Goal: Transaction & Acquisition: Purchase product/service

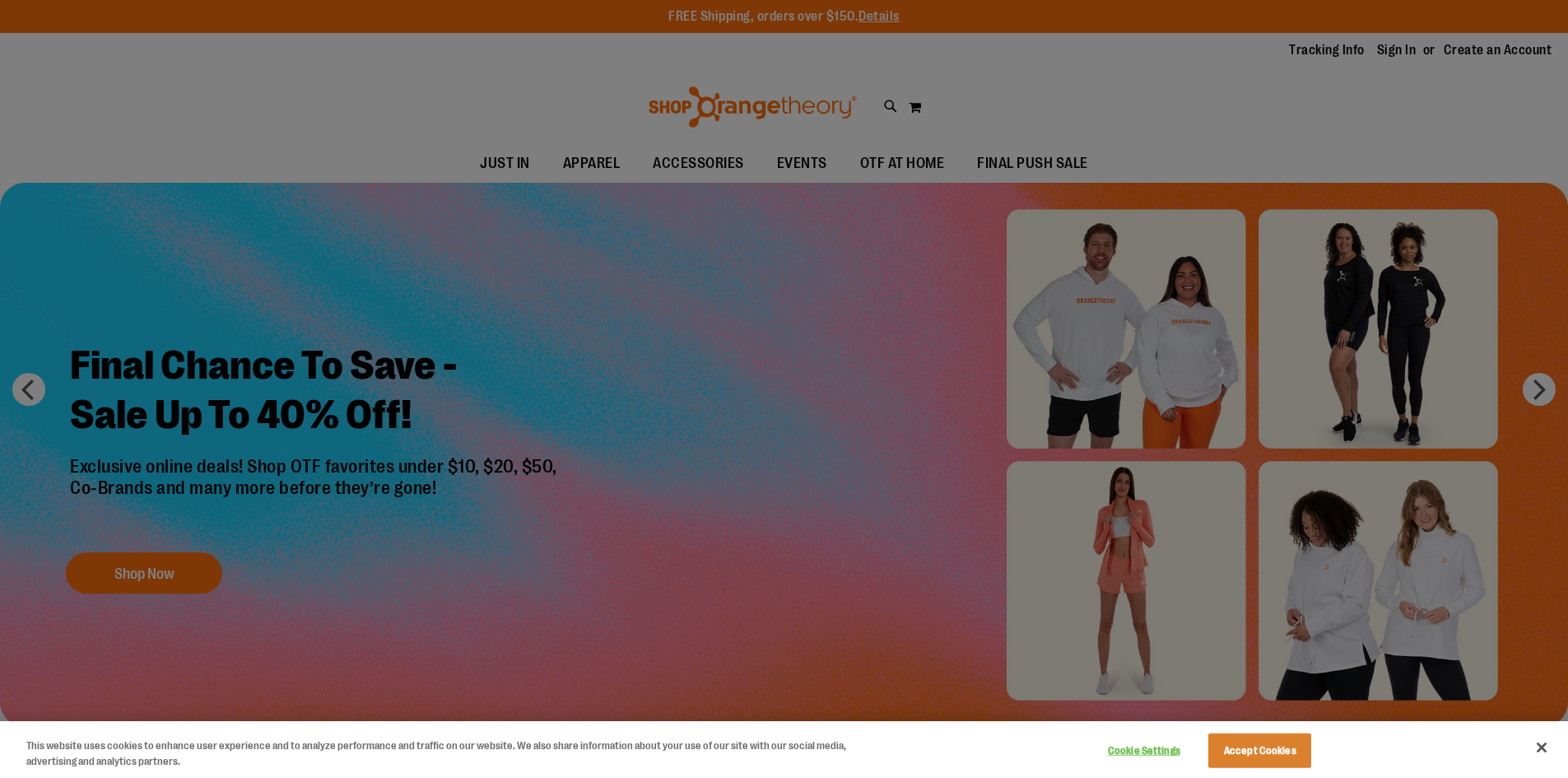
type input "**********"
click at [1396, 51] on div at bounding box center [784, 389] width 1568 height 778
click at [1225, 759] on button "Accept Cookies" at bounding box center [1260, 750] width 103 height 35
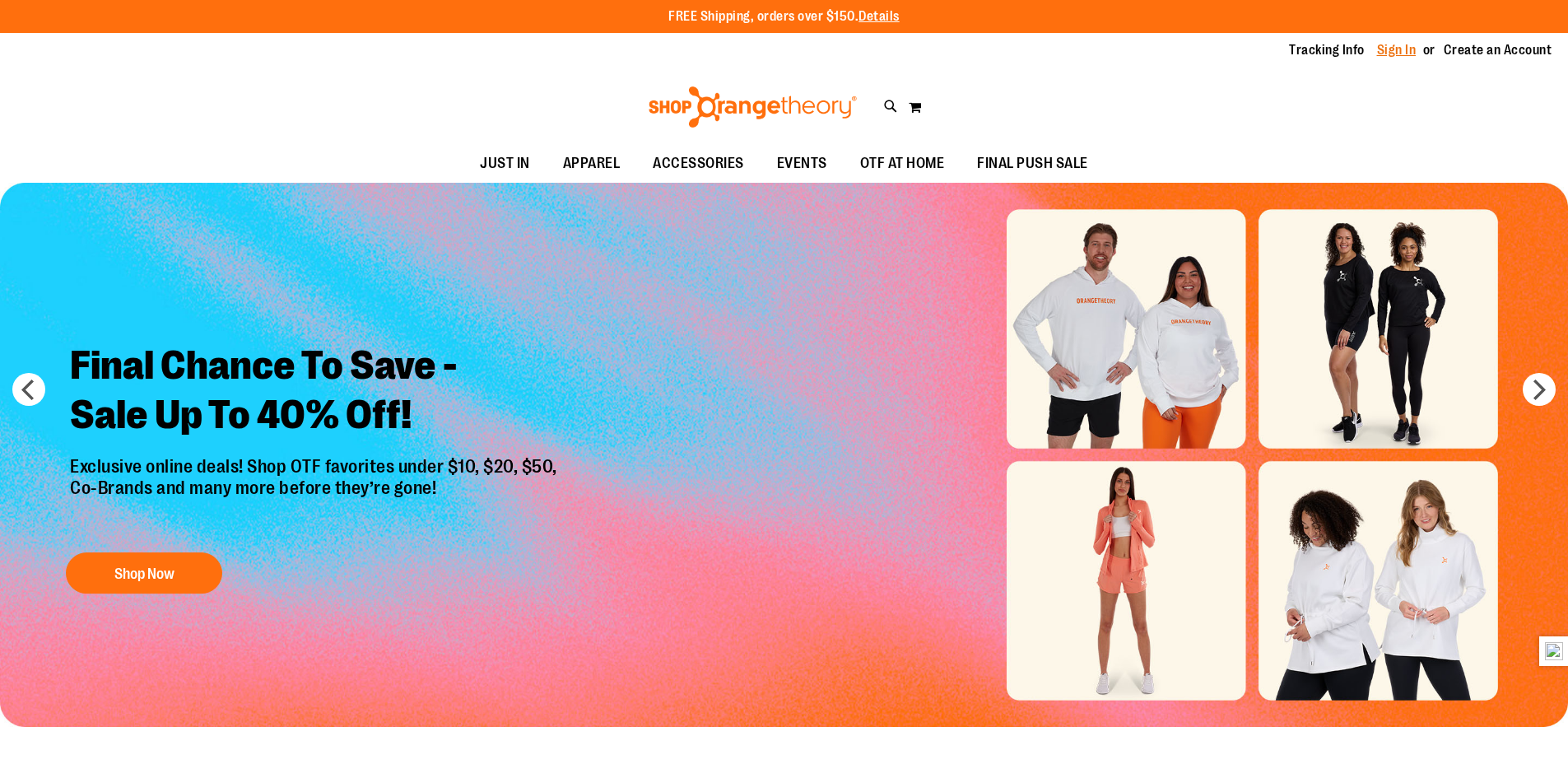
click at [1402, 47] on link "Sign In" at bounding box center [1397, 50] width 40 height 18
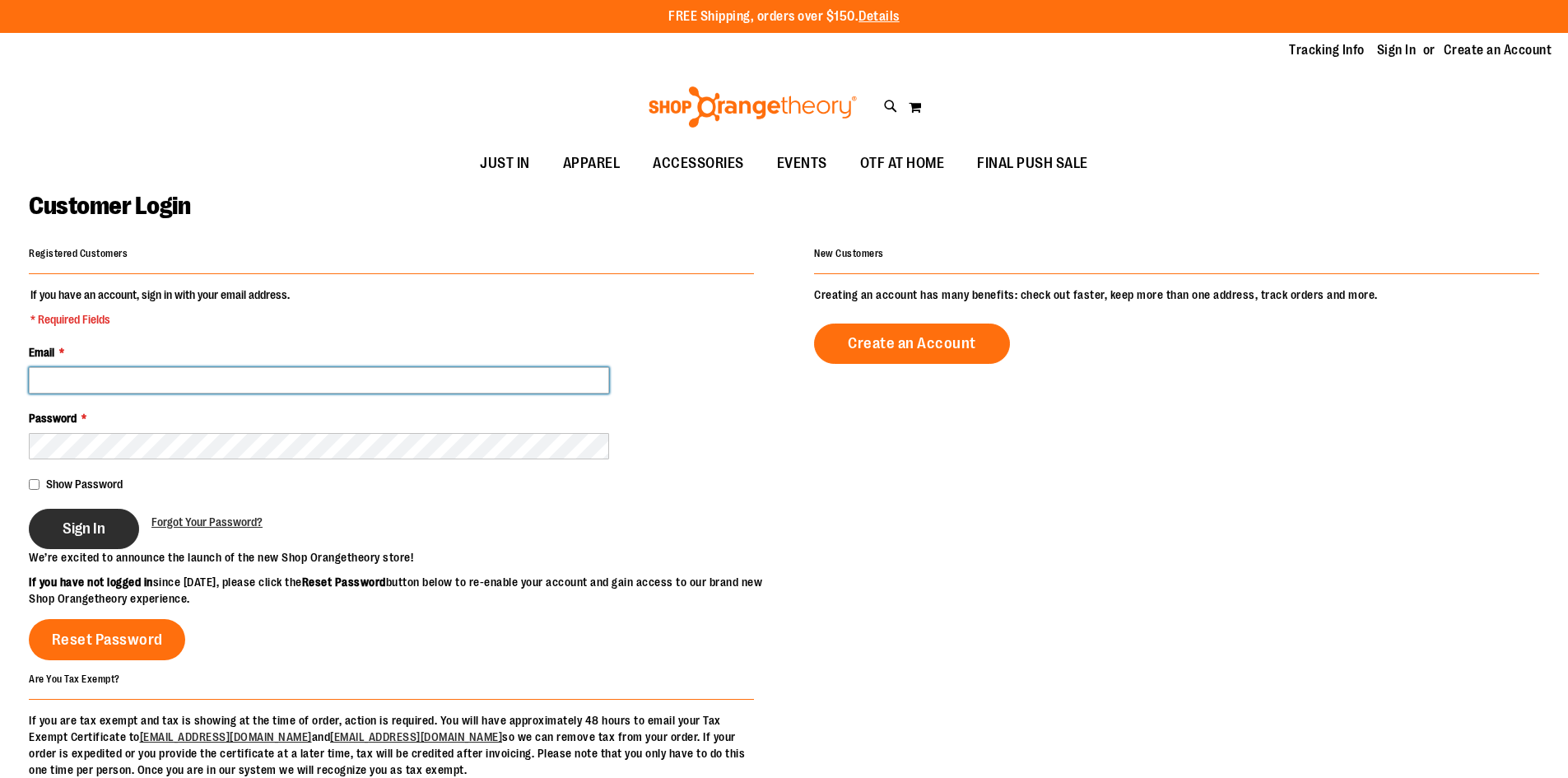
type input "**********"
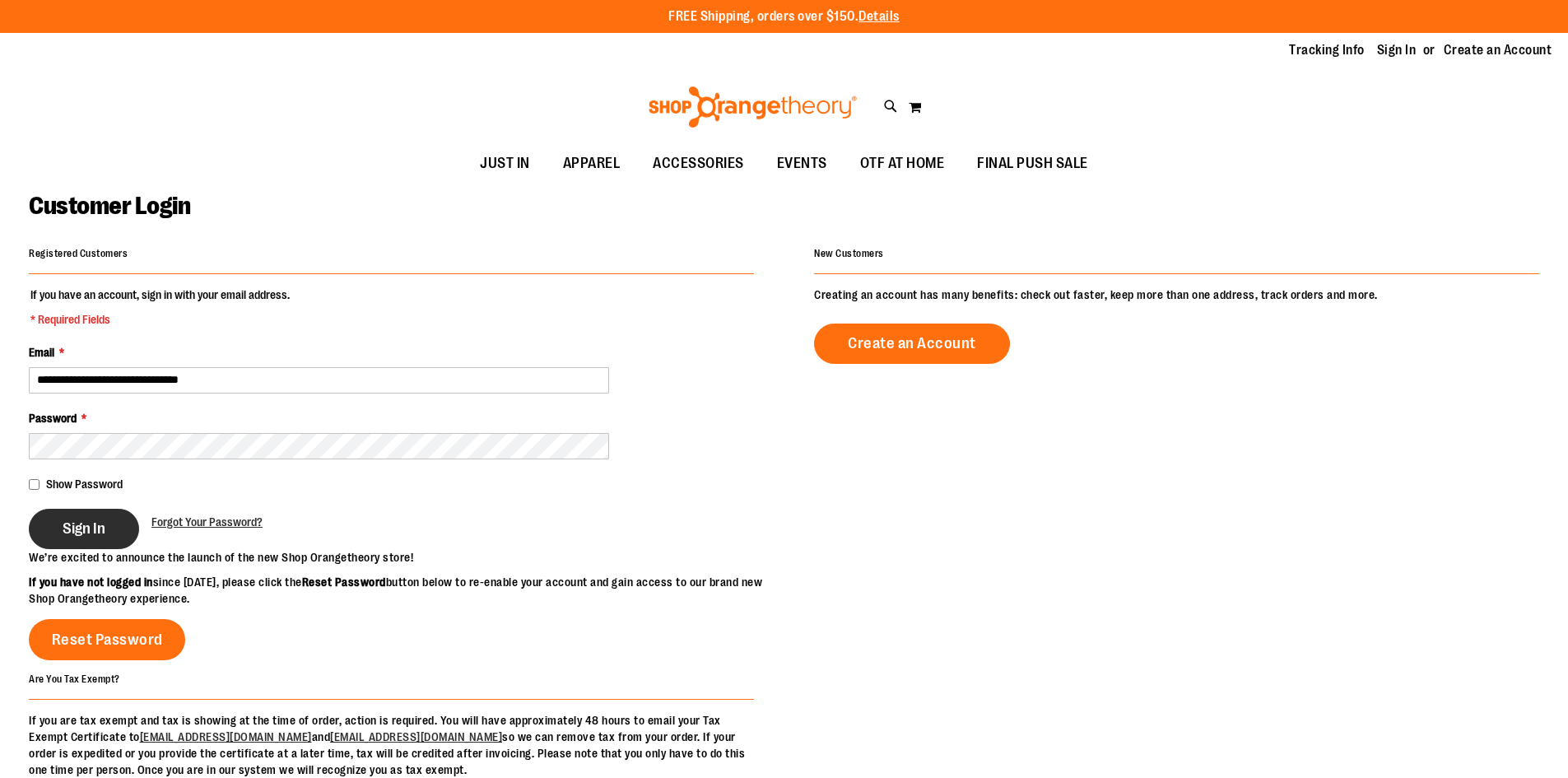
type input "**********"
click at [76, 523] on span "Sign In" at bounding box center [83, 529] width 43 height 18
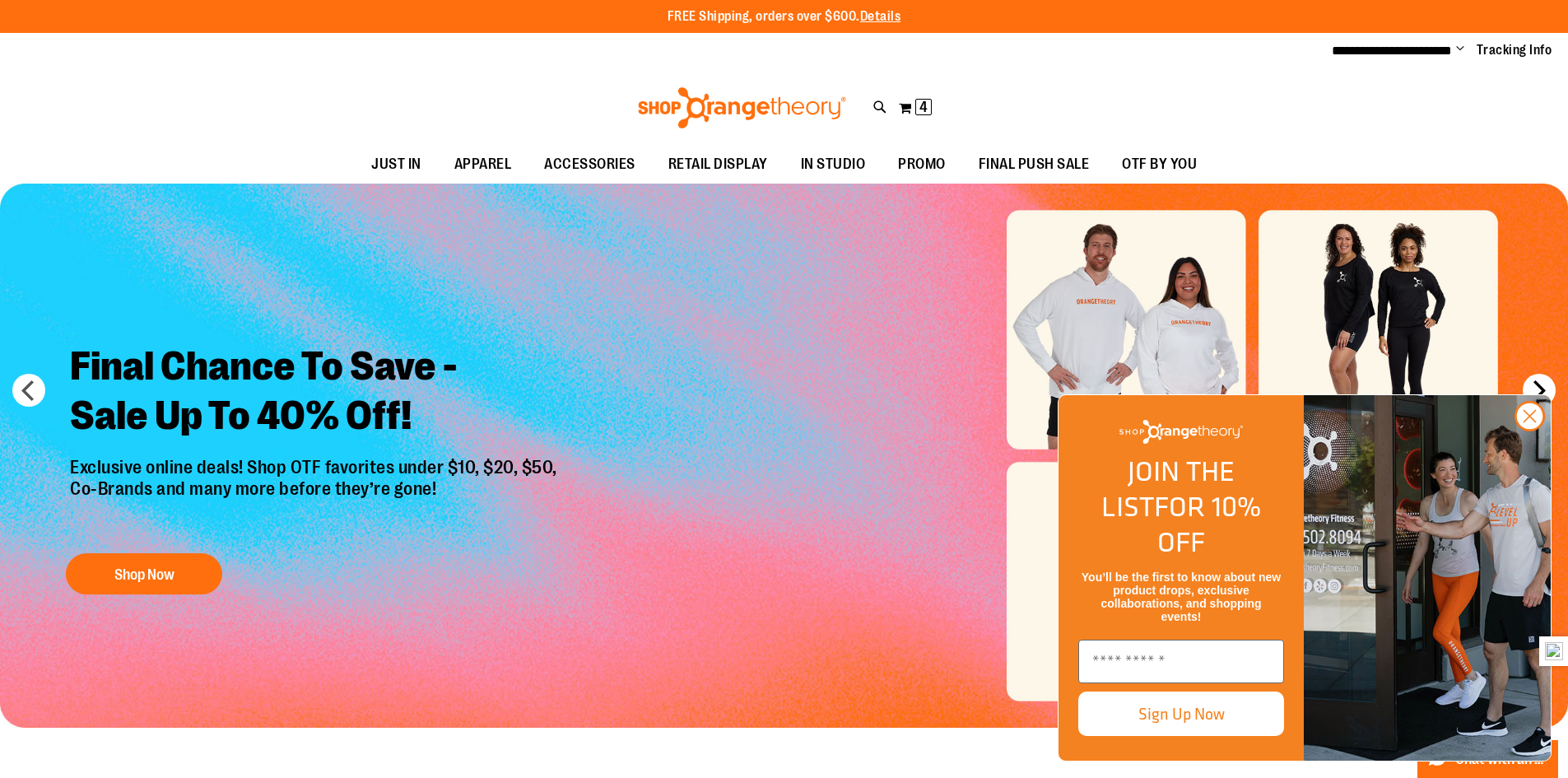
type input "**********"
click at [1538, 390] on button "next" at bounding box center [1539, 390] width 33 height 33
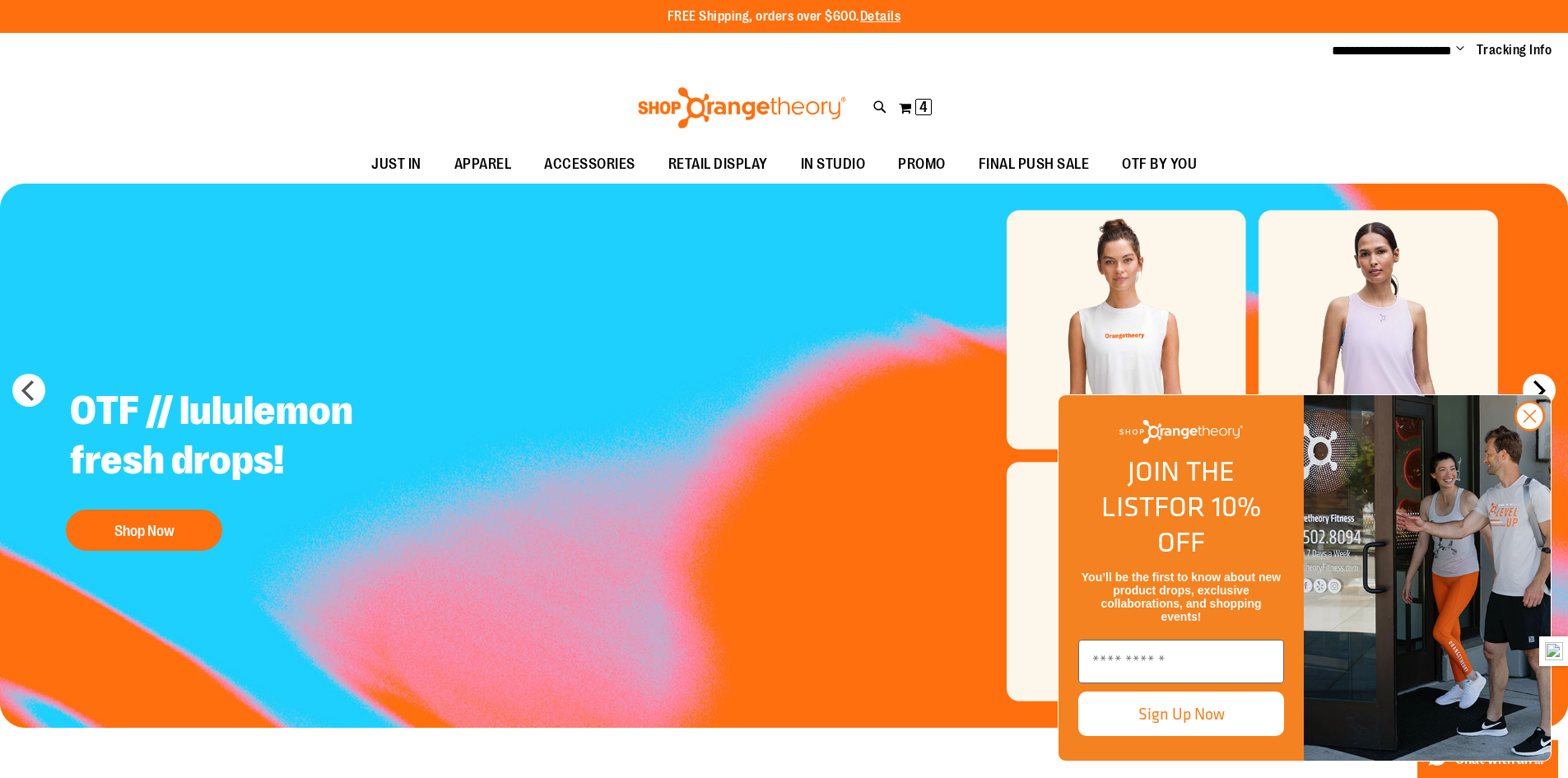
click at [1538, 390] on button "next" at bounding box center [1539, 390] width 33 height 33
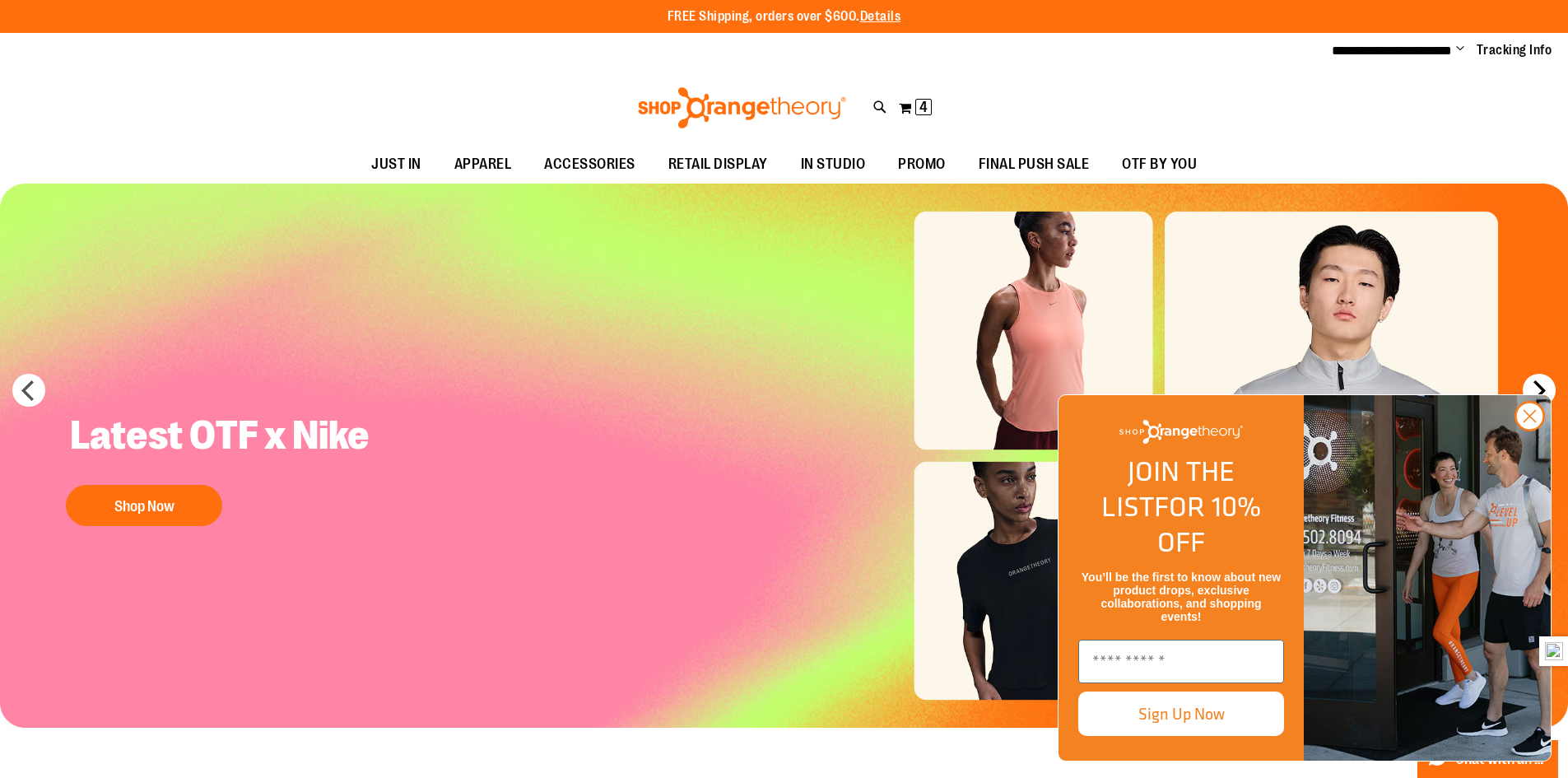
click at [1538, 390] on button "next" at bounding box center [1539, 390] width 33 height 33
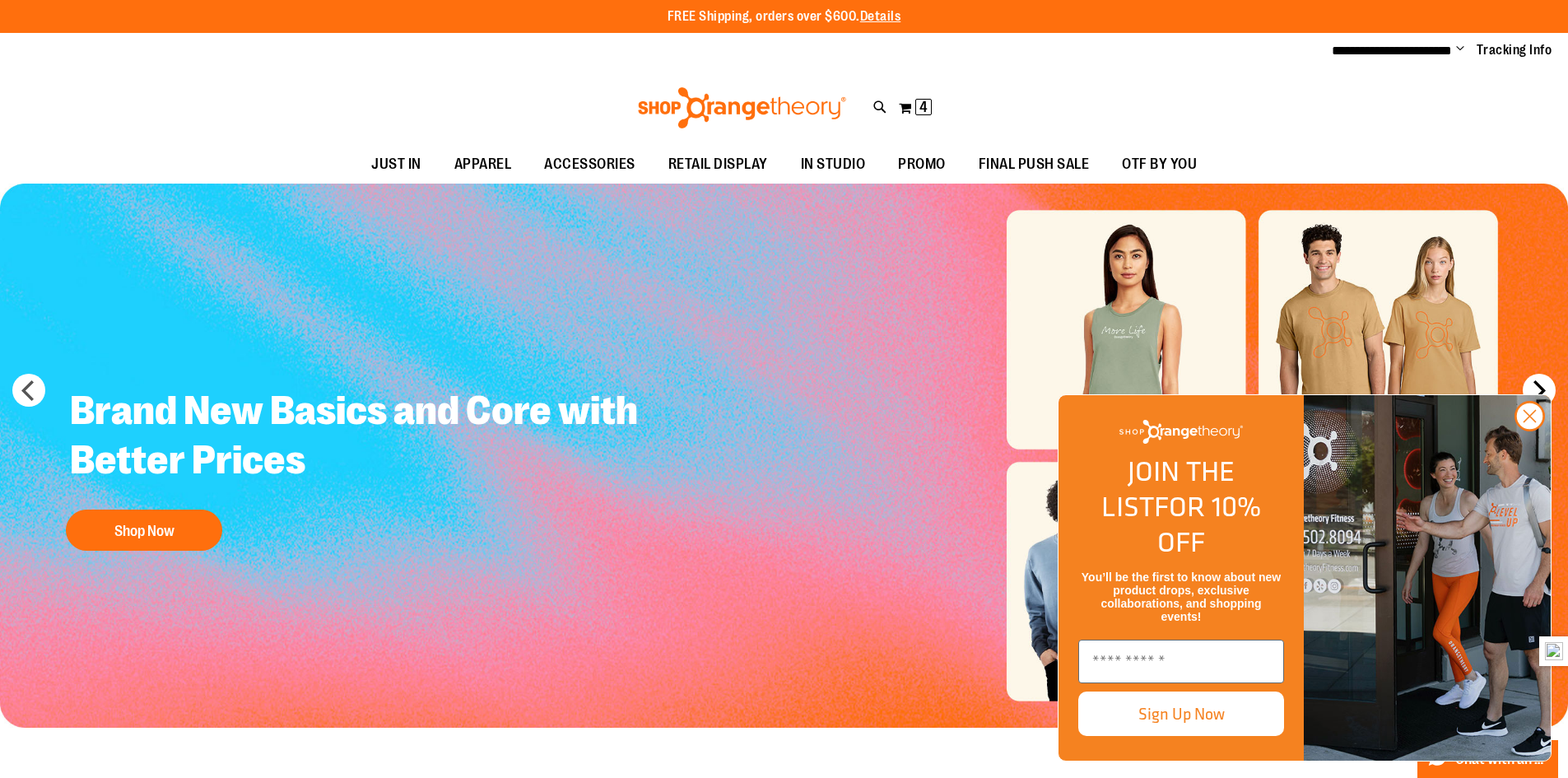
click at [1538, 390] on button "next" at bounding box center [1539, 390] width 33 height 33
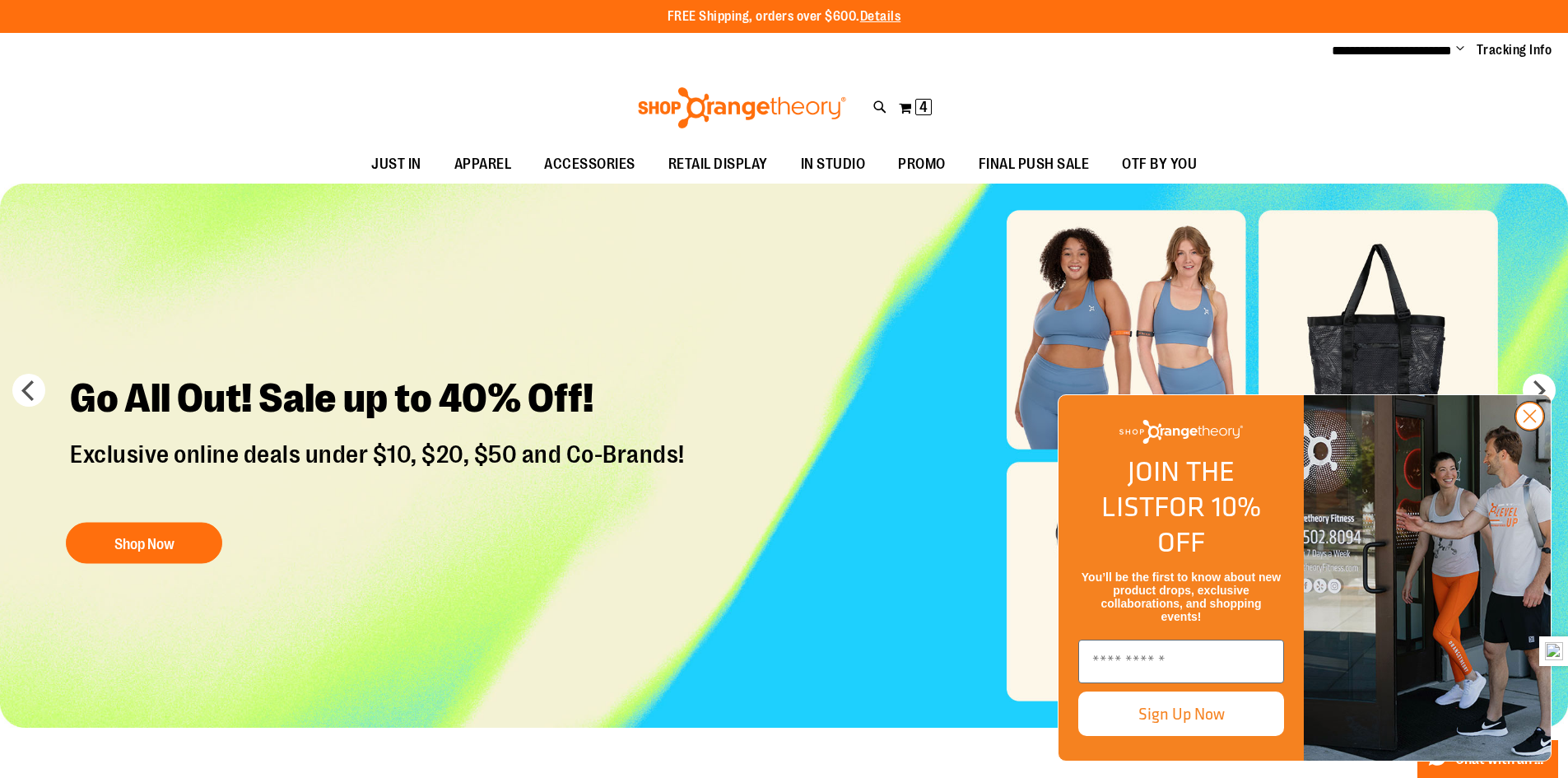
click at [1528, 423] on icon "Close dialog" at bounding box center [1530, 417] width 12 height 12
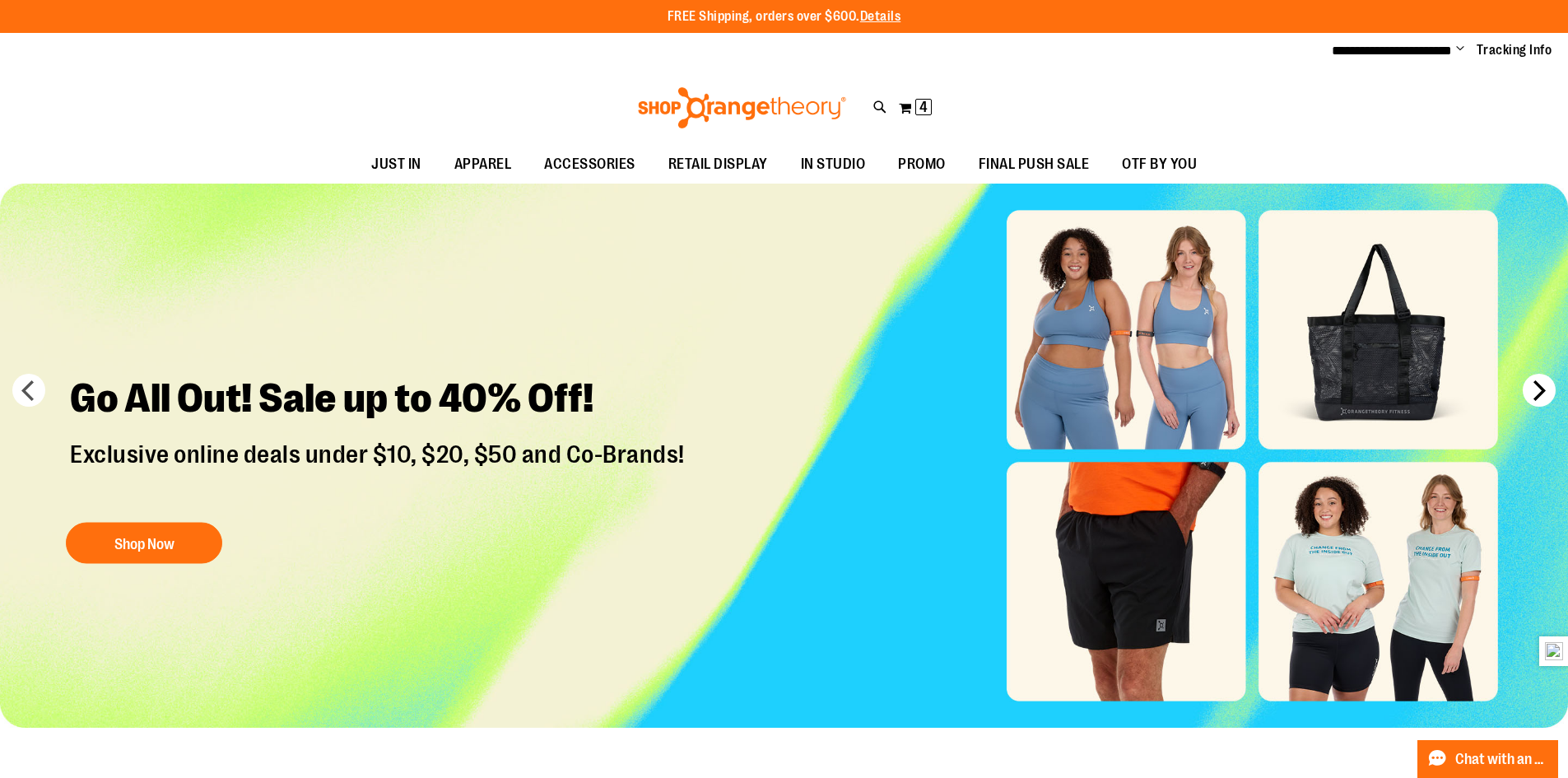
click at [1535, 380] on button "next" at bounding box center [1539, 390] width 33 height 33
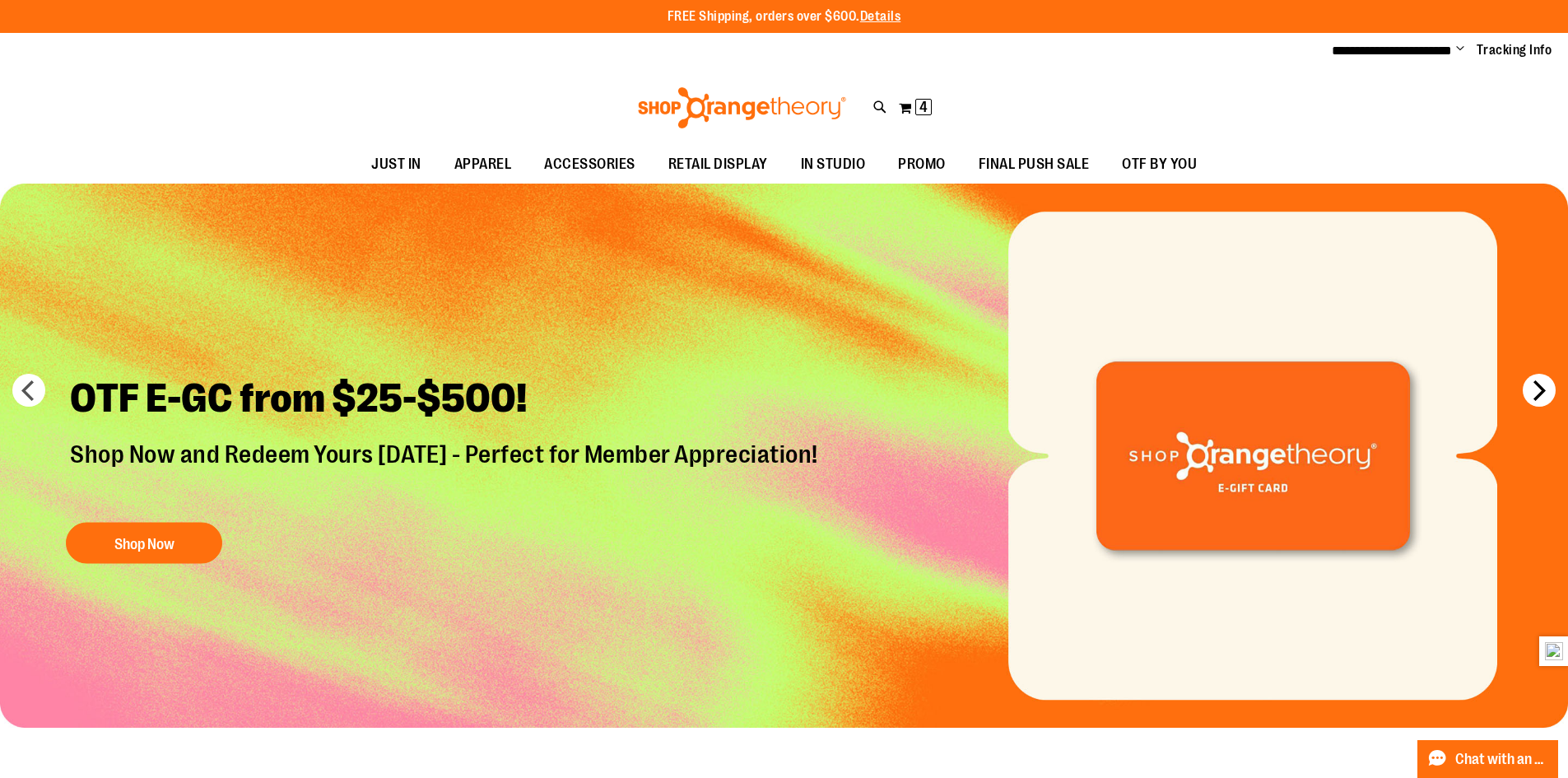
click at [1535, 380] on button "next" at bounding box center [1539, 390] width 33 height 33
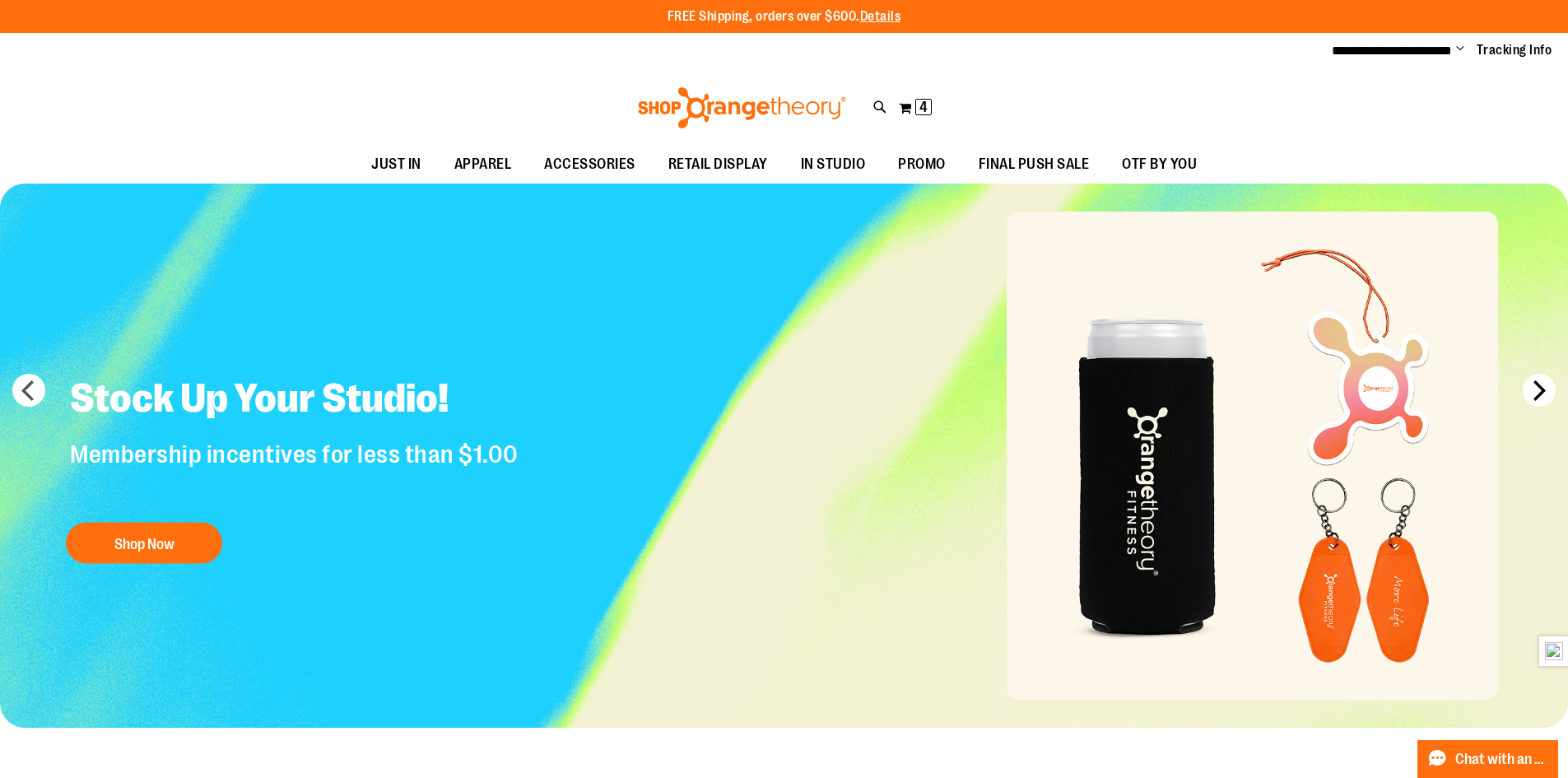
click at [1535, 380] on button "next" at bounding box center [1539, 390] width 33 height 33
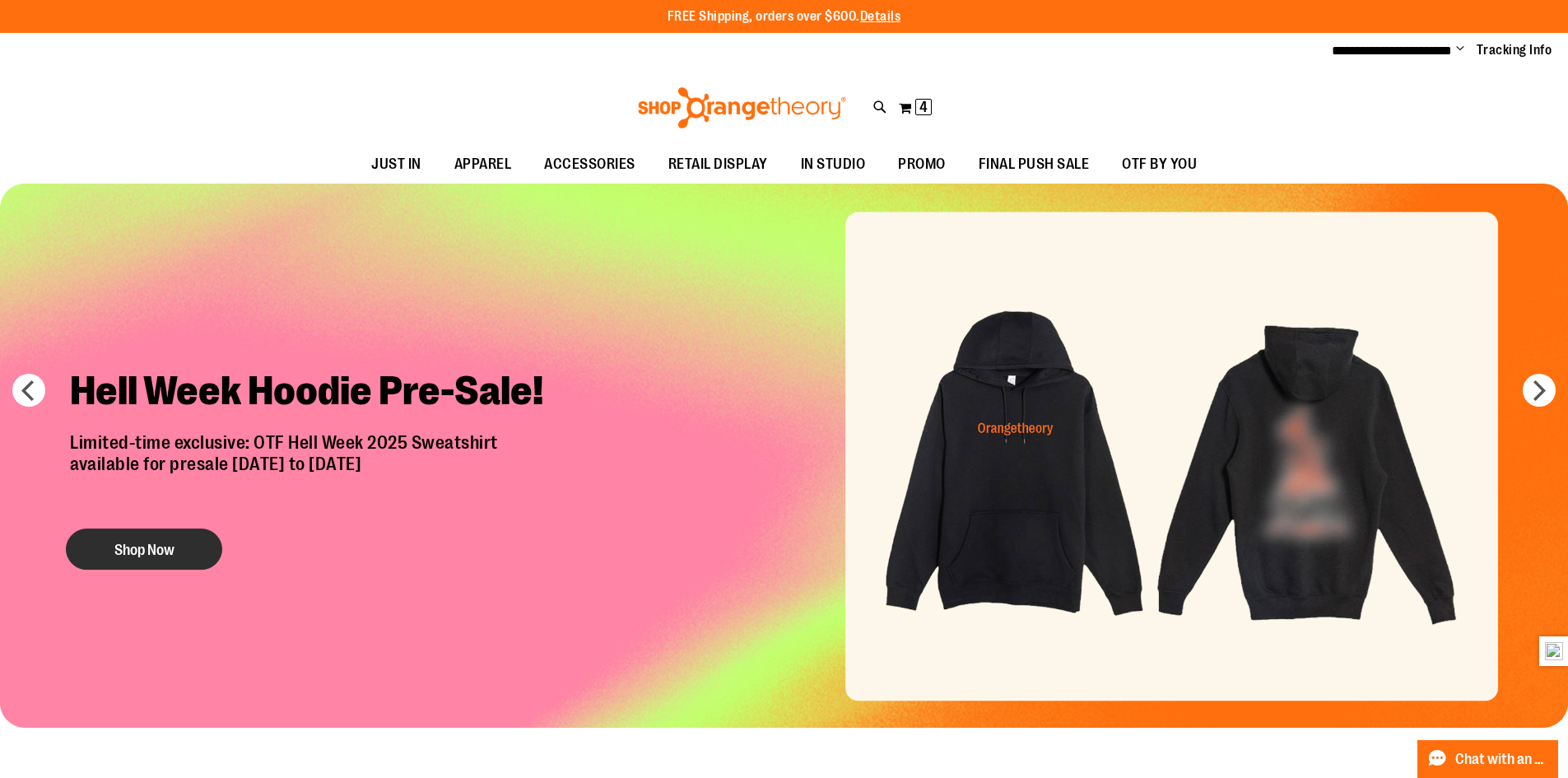
click at [180, 543] on button "Shop Now" at bounding box center [144, 549] width 156 height 42
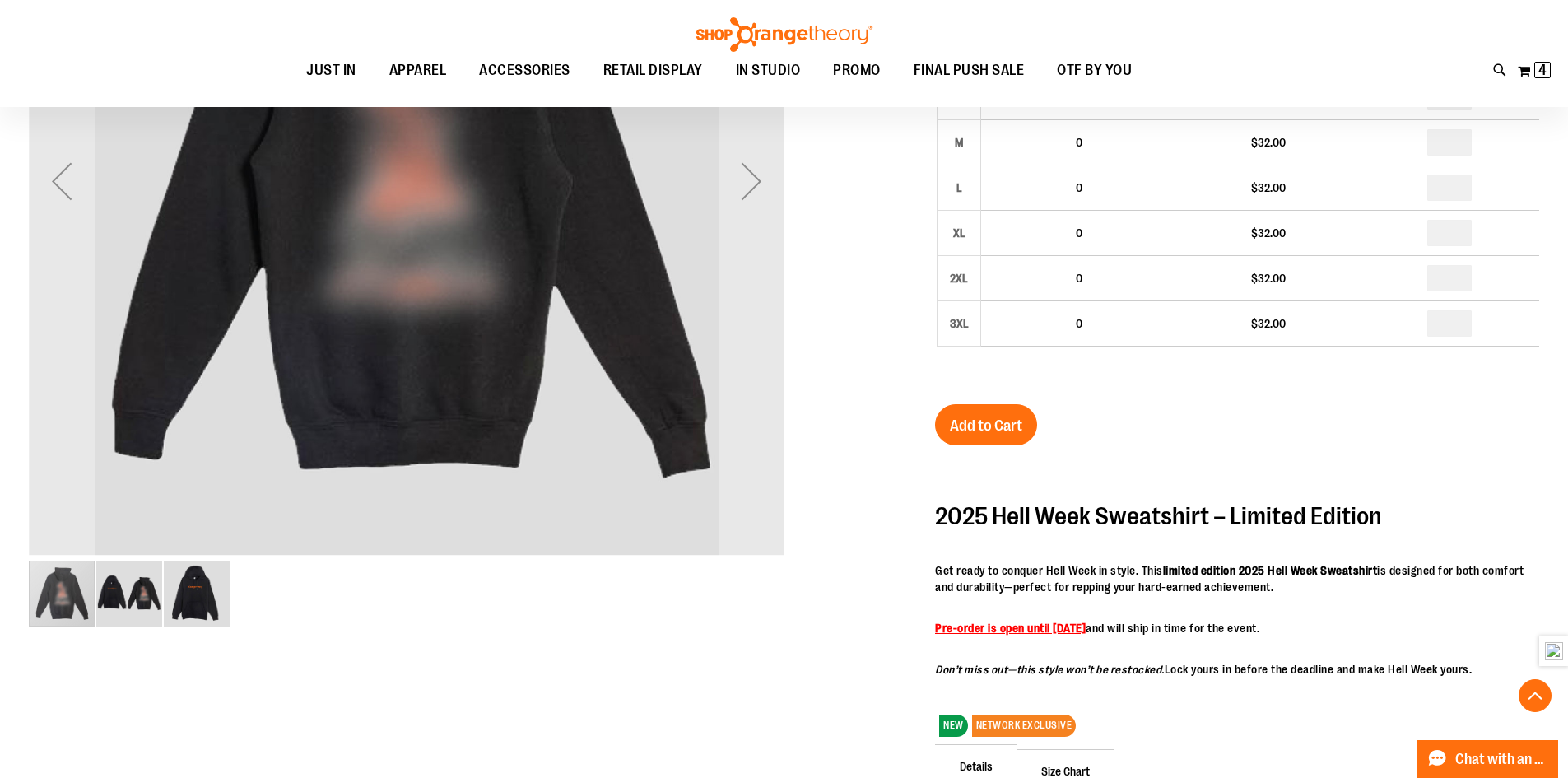
scroll to position [493, 0]
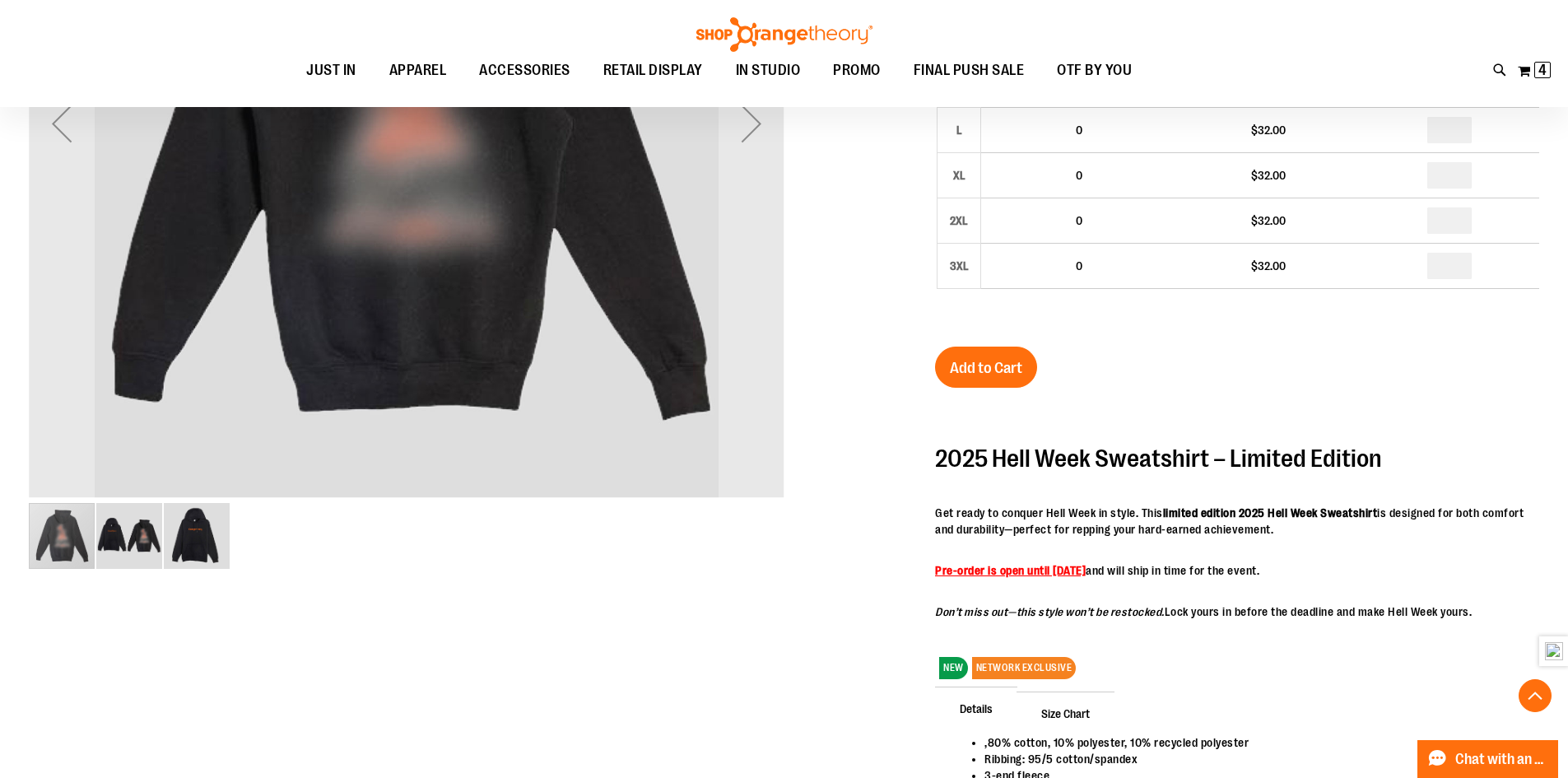
type input "**********"
click at [130, 537] on img "image 2 of 3" at bounding box center [129, 535] width 66 height 66
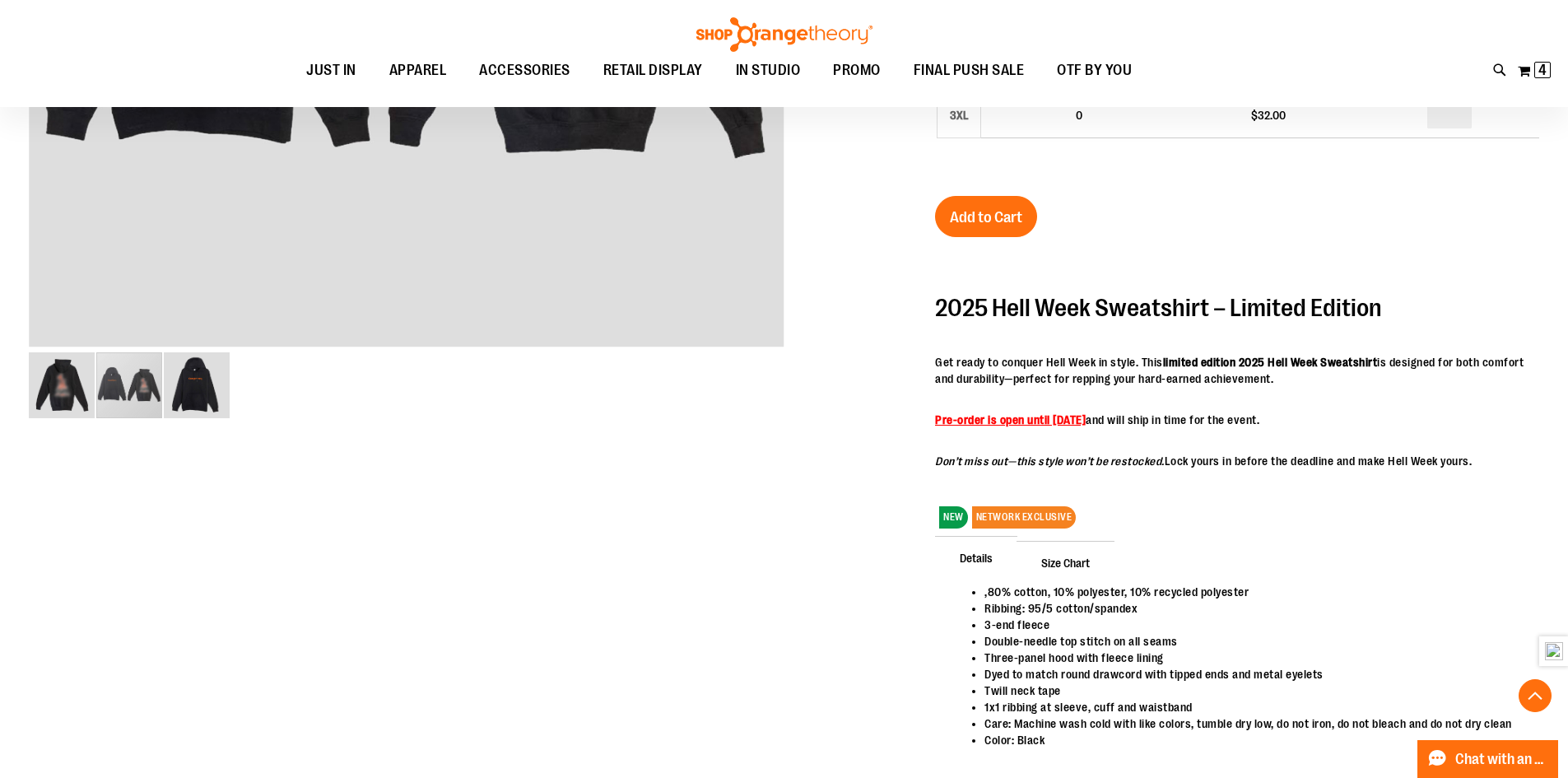
scroll to position [658, 0]
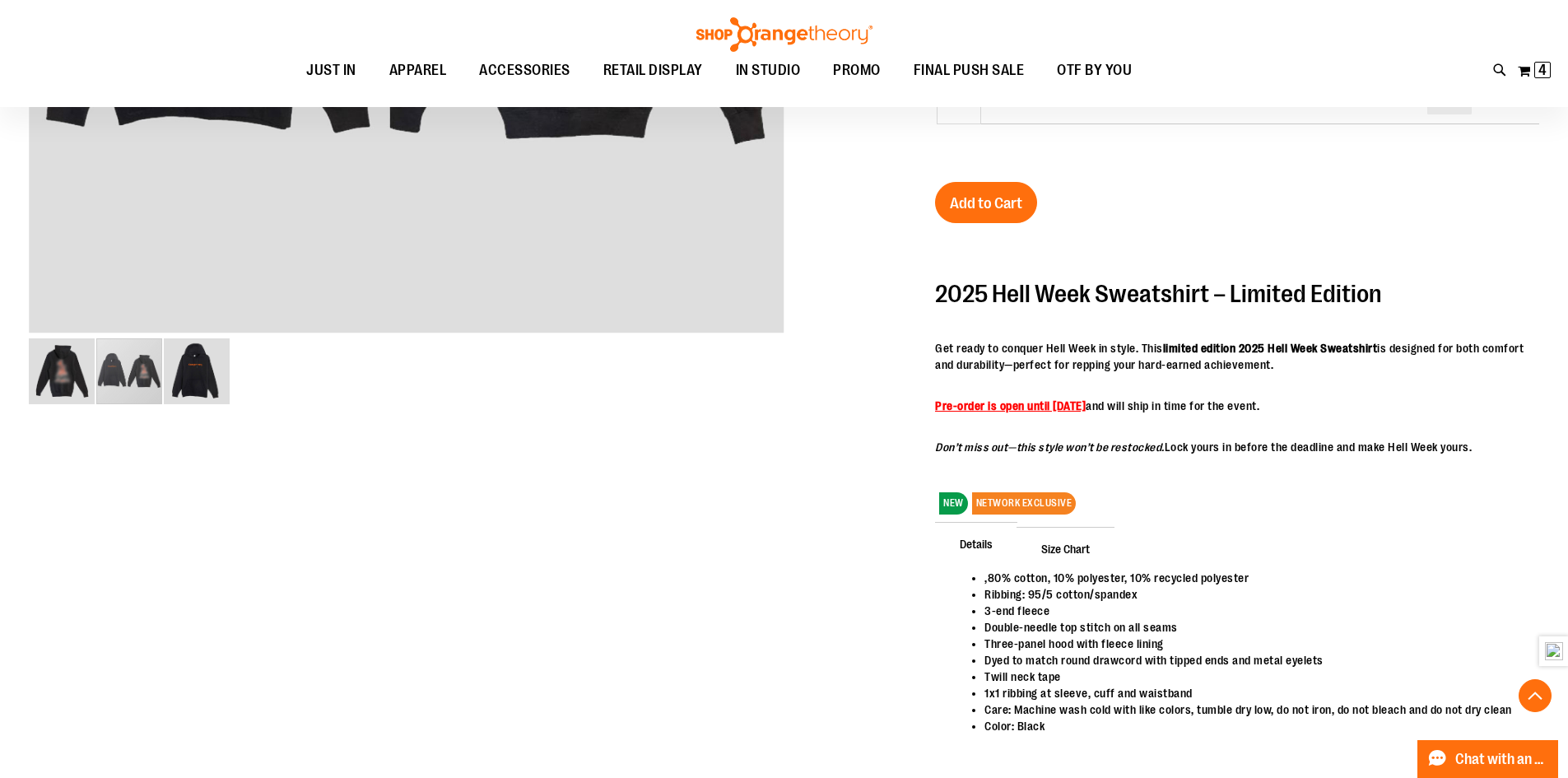
click at [1057, 550] on span "Size Chart" at bounding box center [1065, 548] width 98 height 43
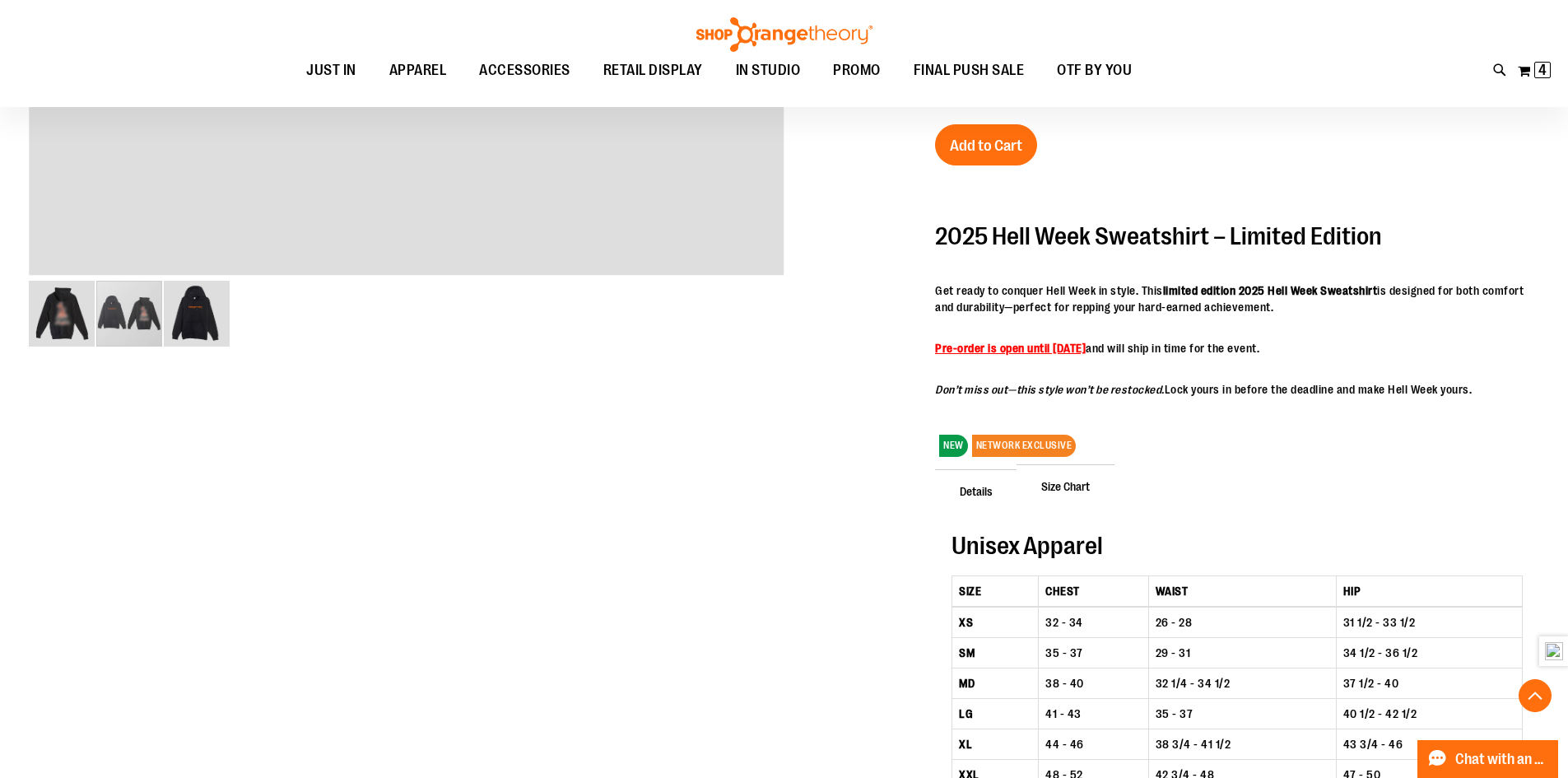
scroll to position [823, 0]
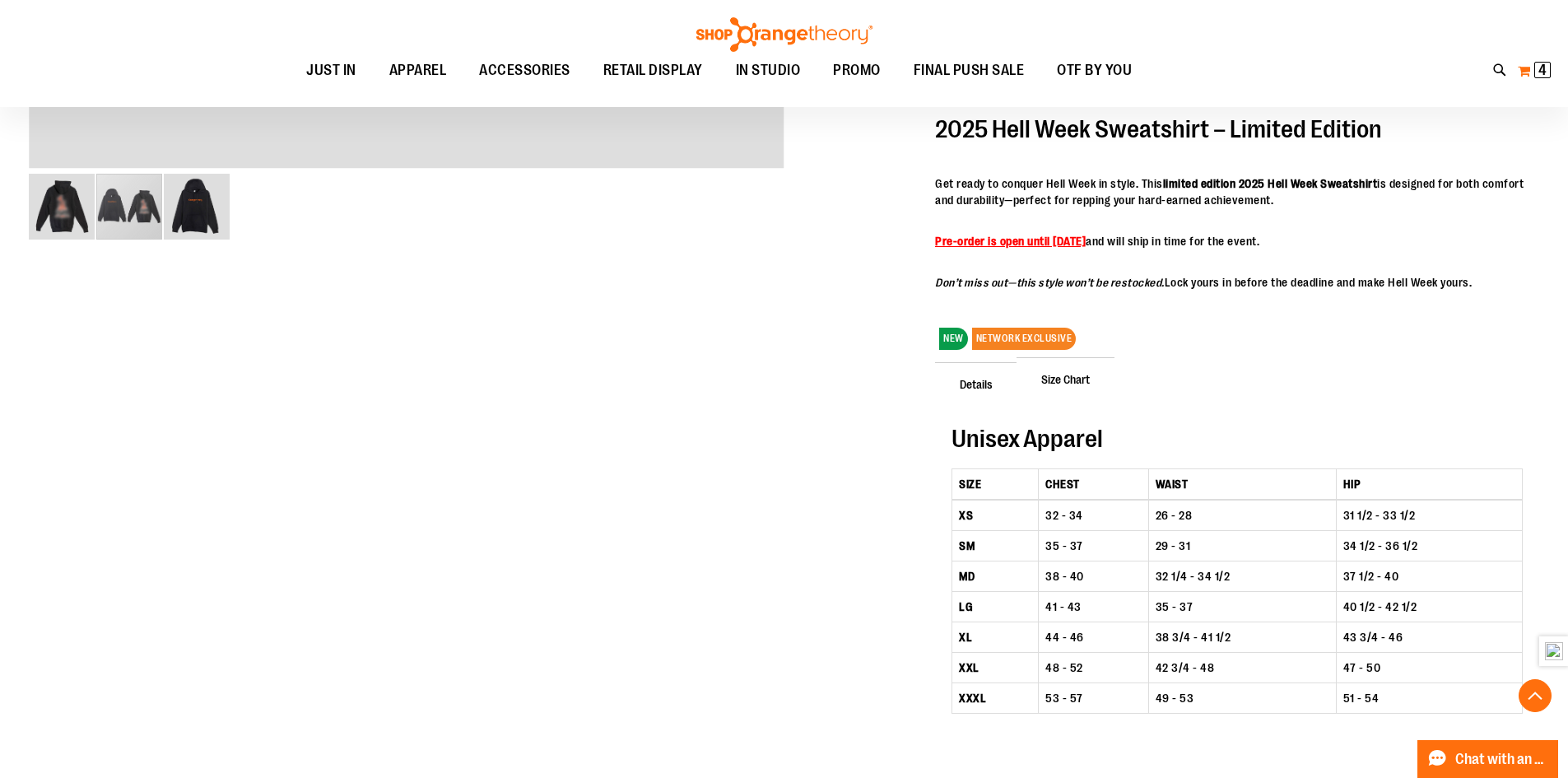
click at [1539, 71] on span "4" at bounding box center [1542, 69] width 8 height 17
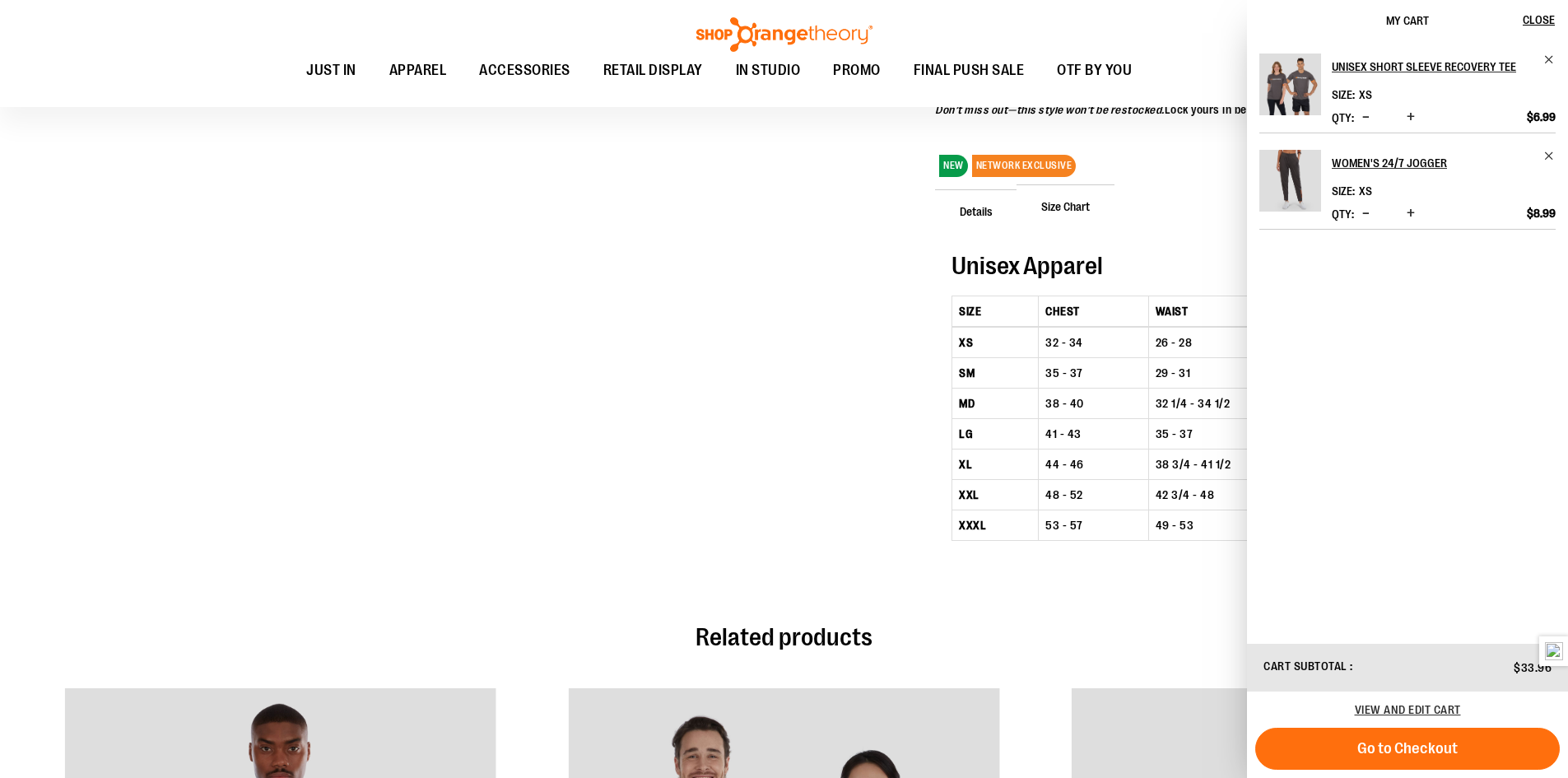
scroll to position [1070, 0]
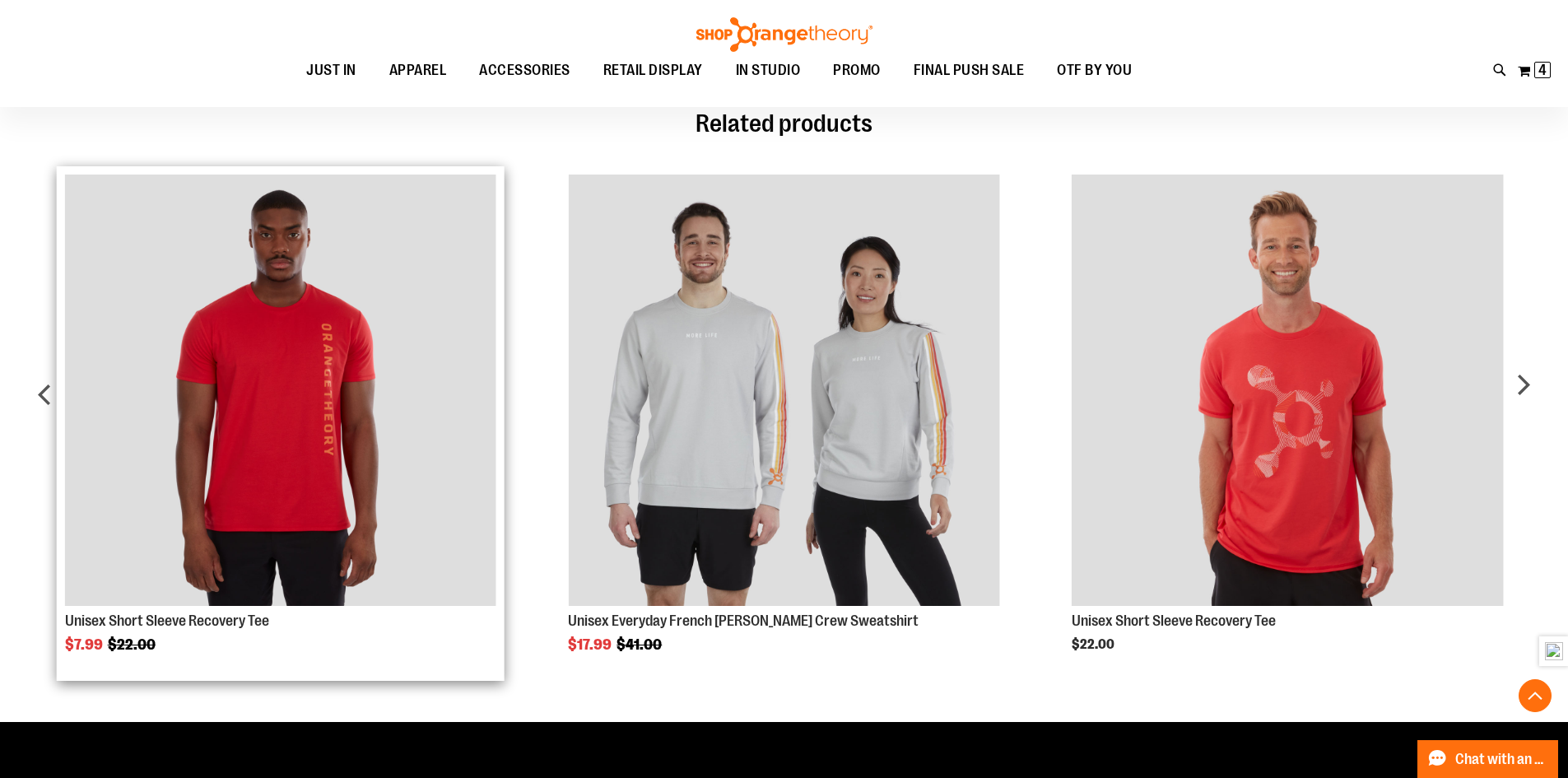
scroll to position [1482, 0]
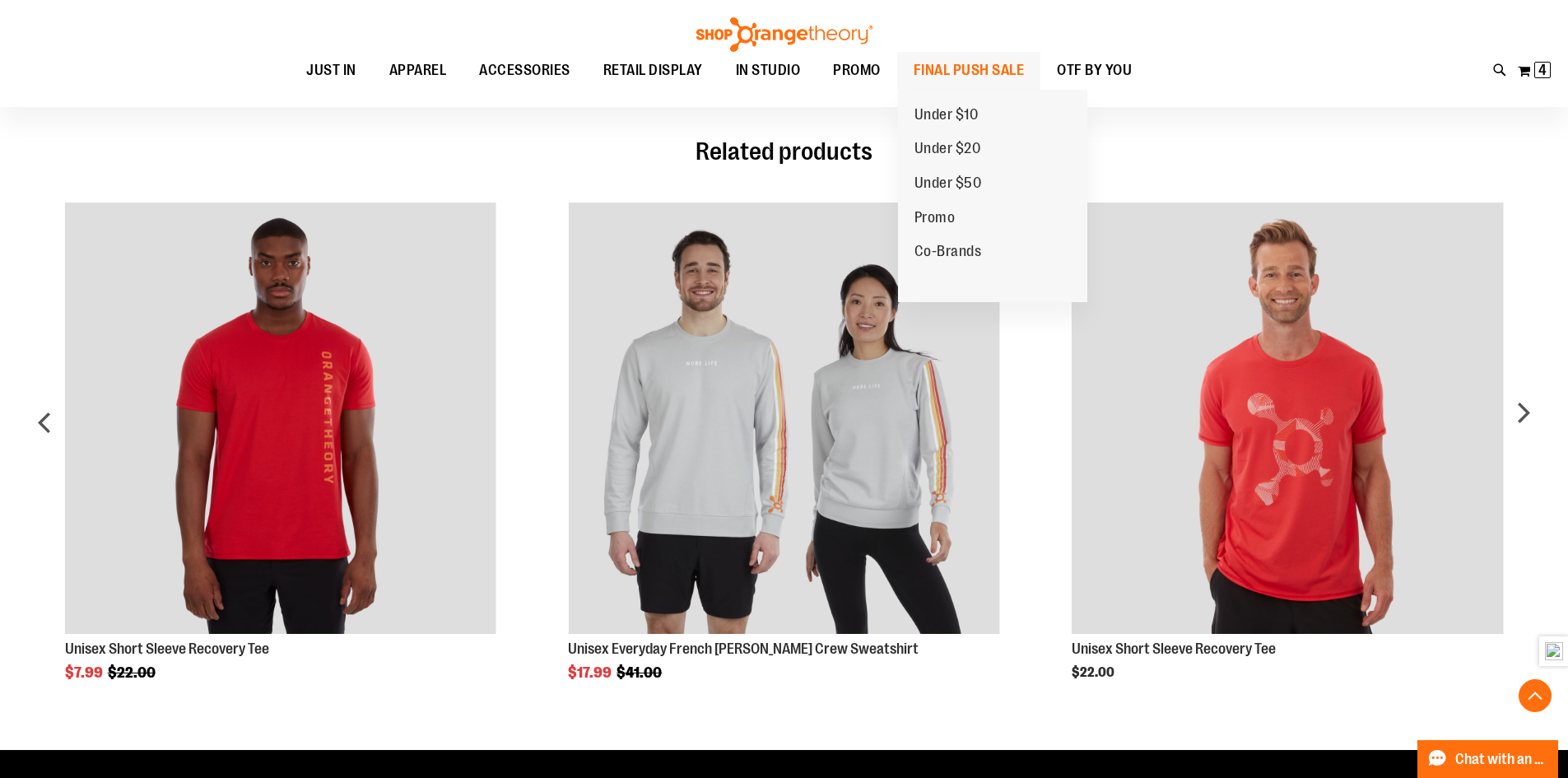
click at [968, 66] on span "FINAL PUSH SALE" at bounding box center [969, 69] width 111 height 37
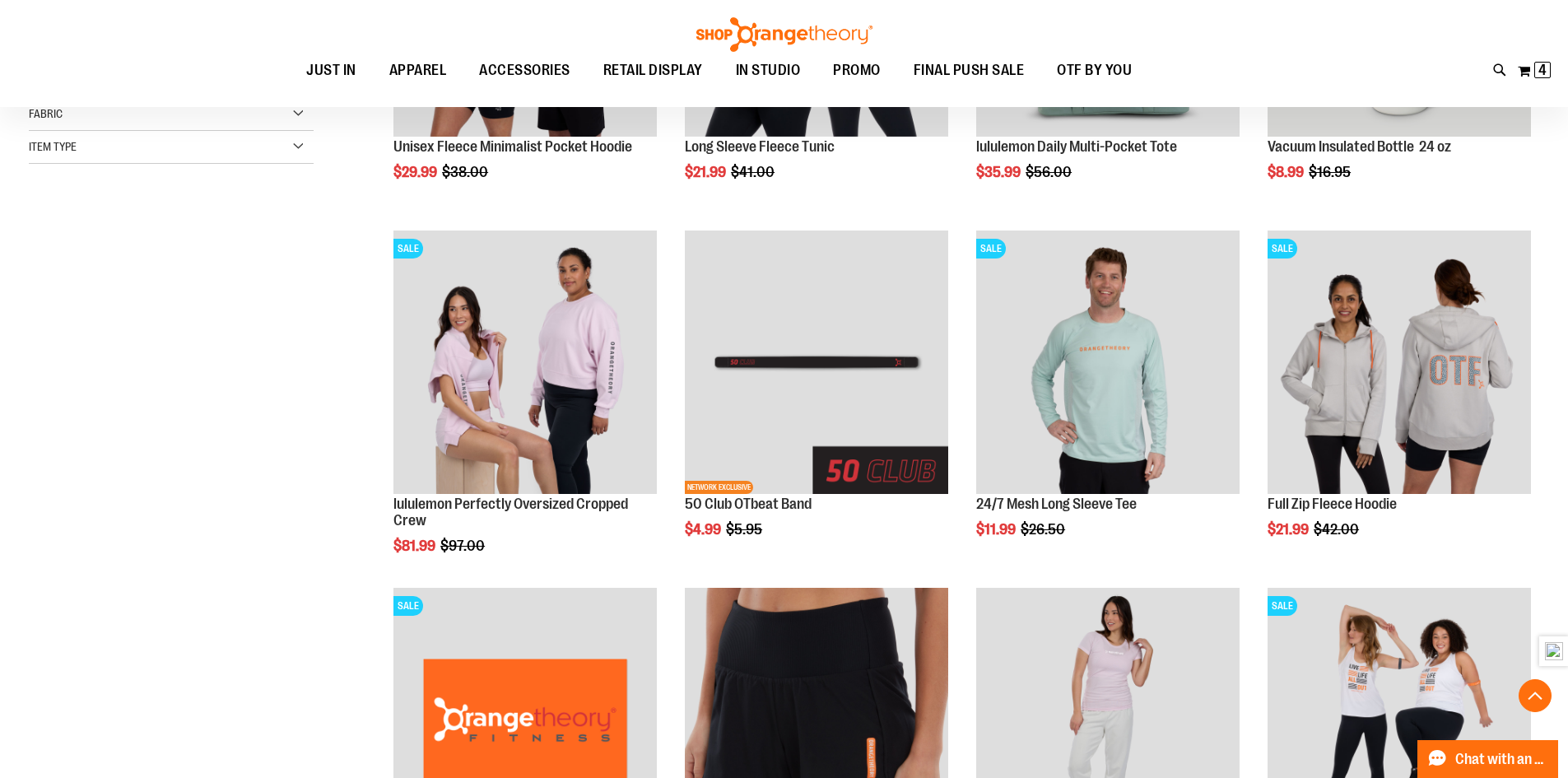
scroll to position [493, 0]
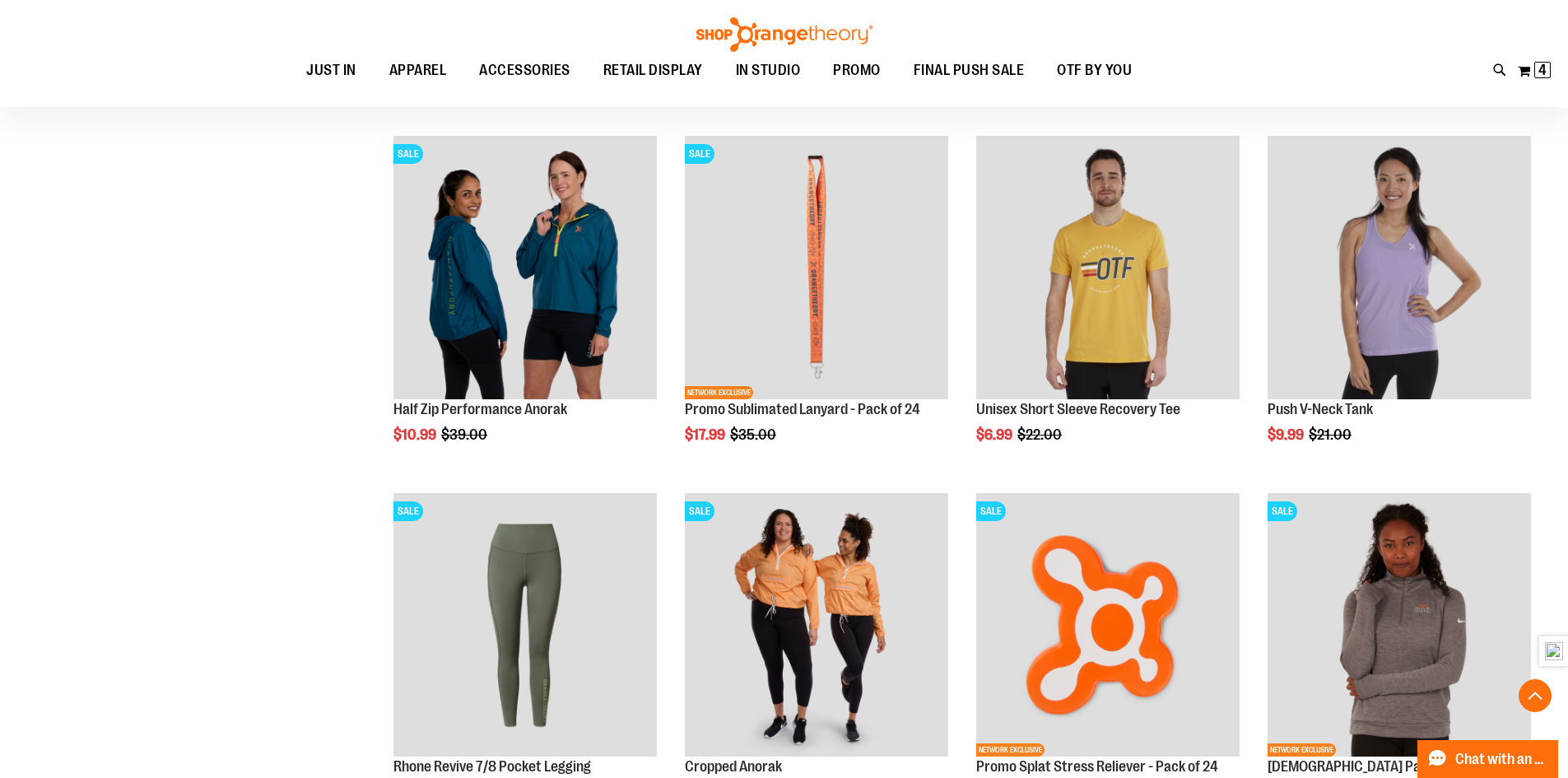
scroll to position [1317, 0]
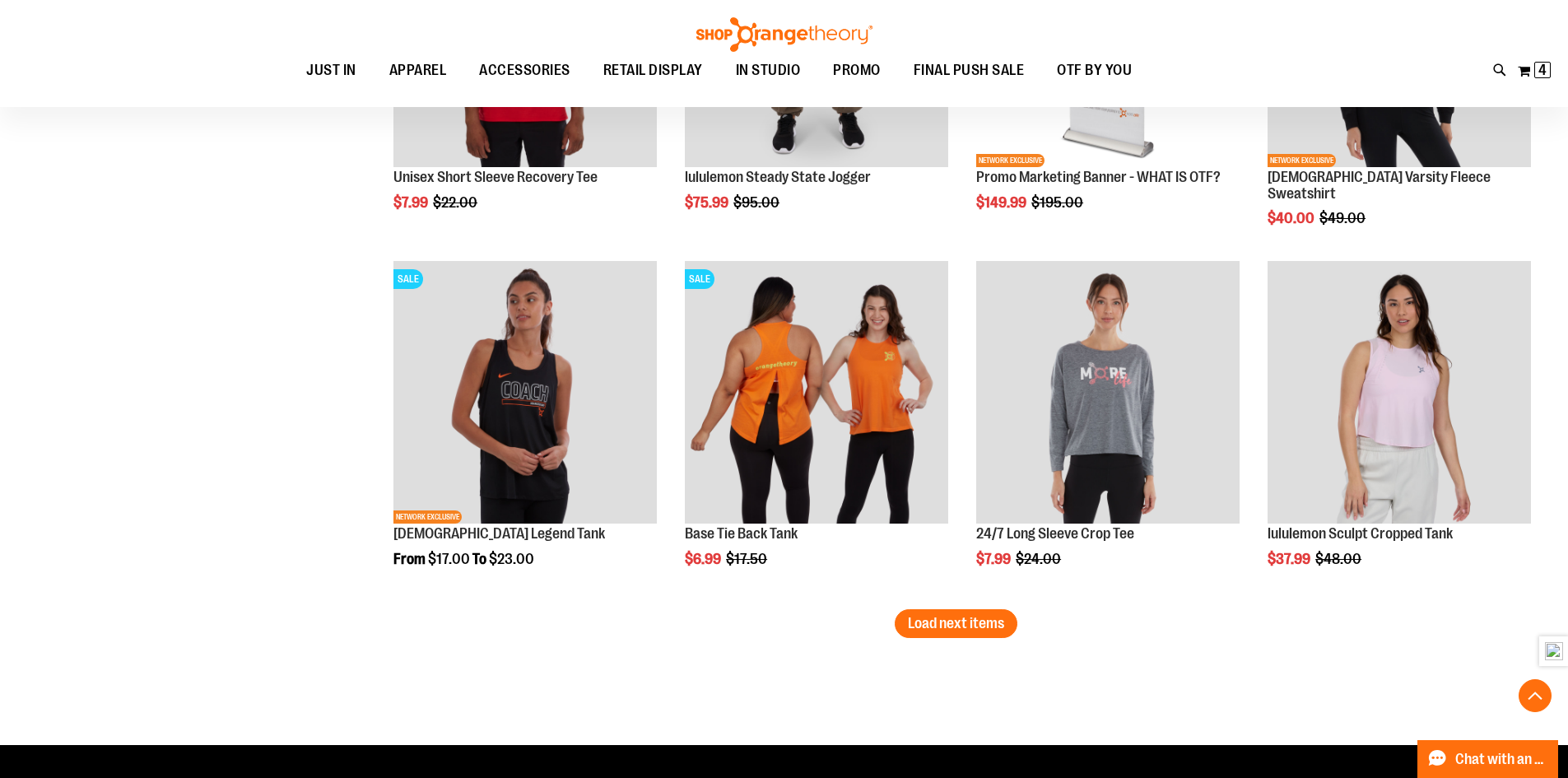
scroll to position [2965, 0]
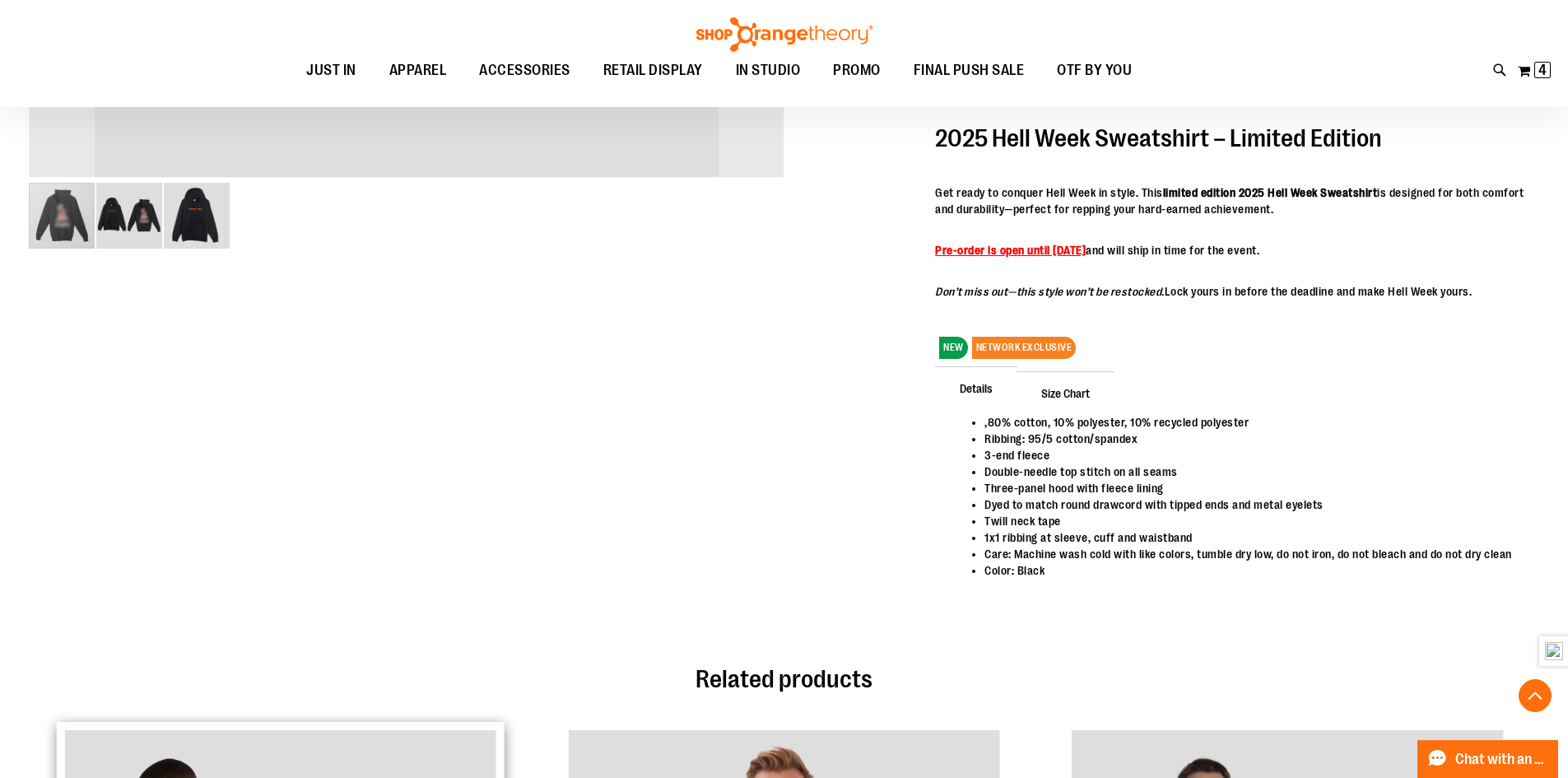
scroll to position [549, 0]
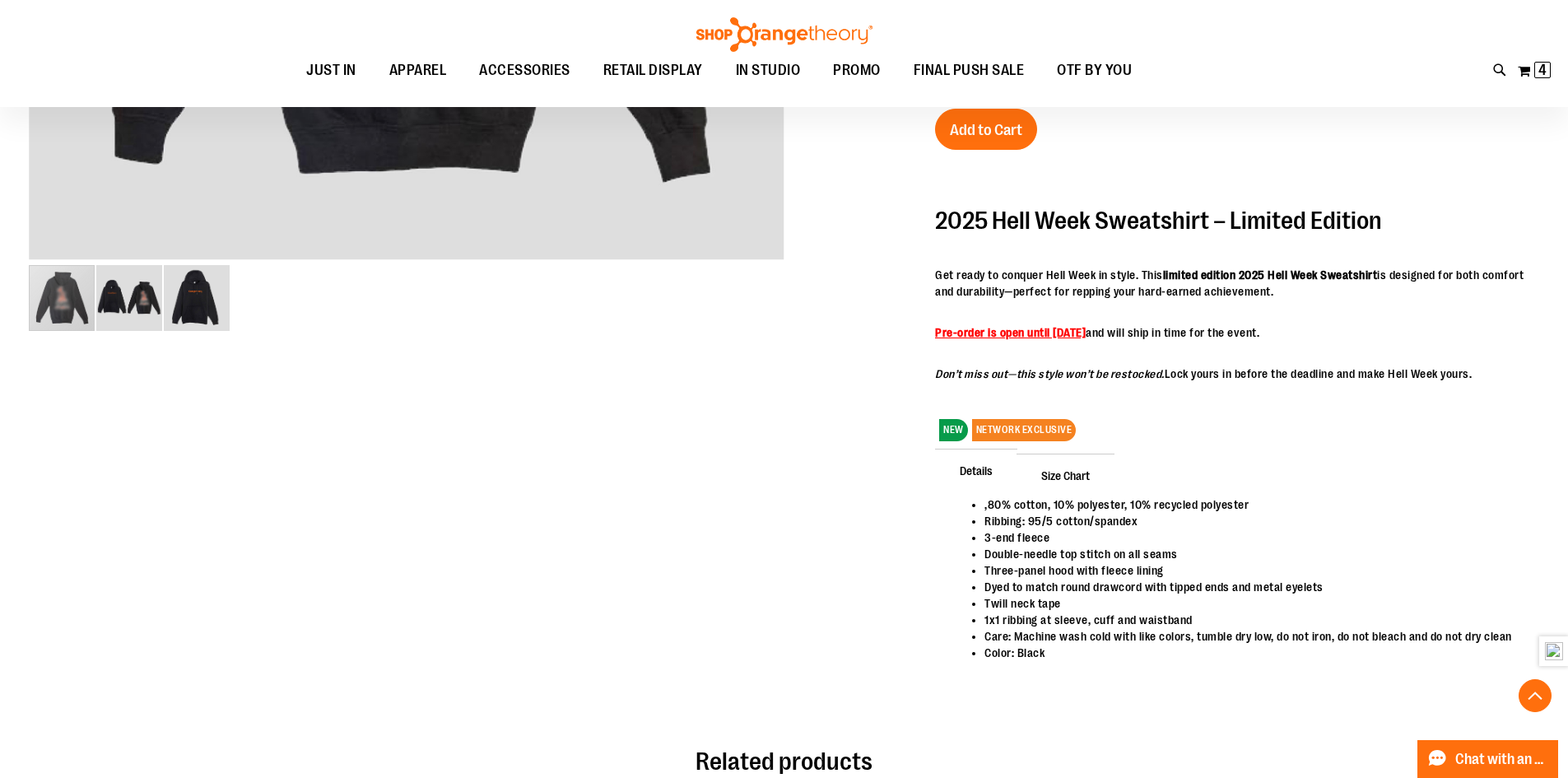
type input "**********"
click at [1077, 474] on span "Size Chart" at bounding box center [1065, 475] width 98 height 43
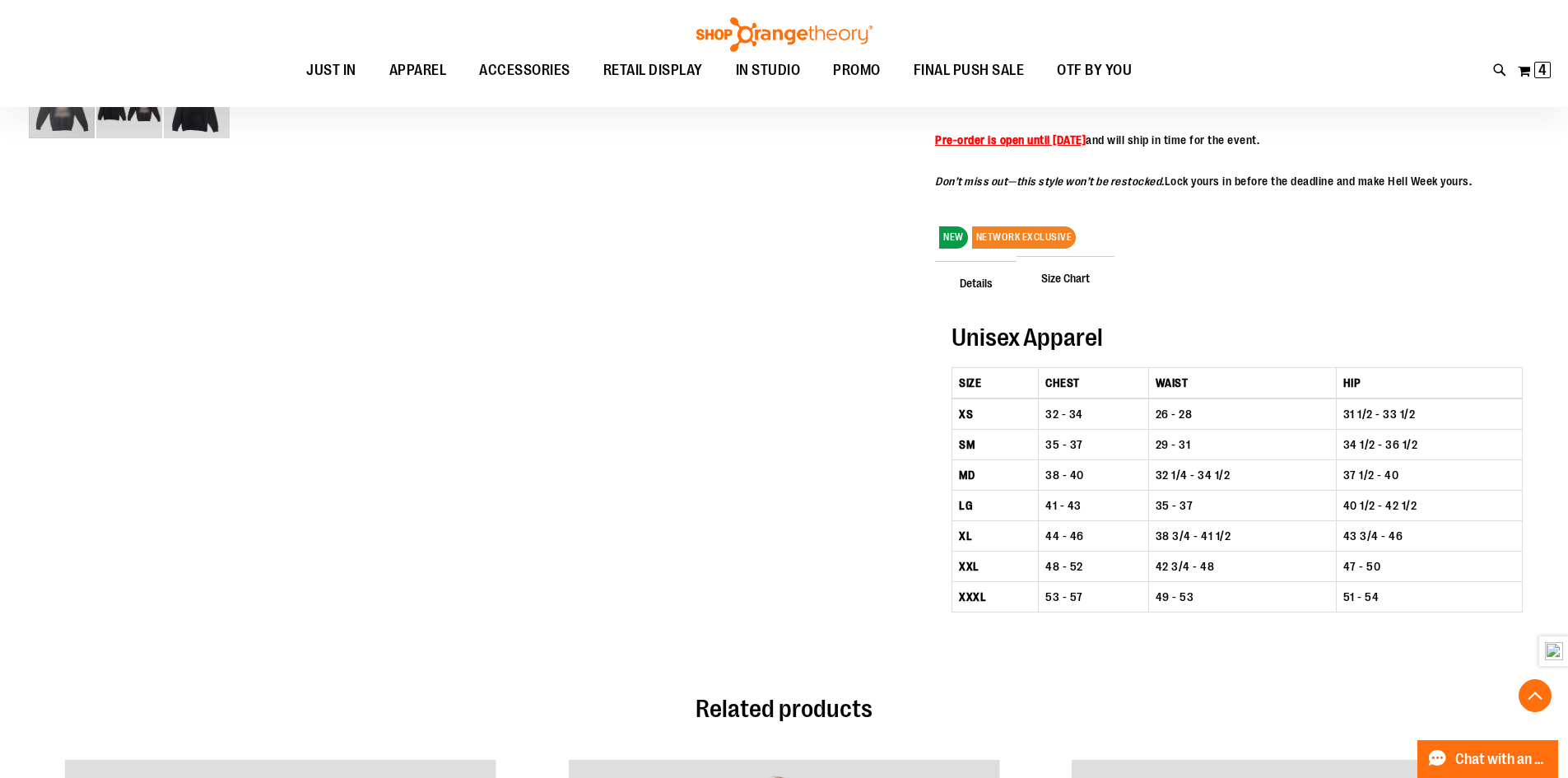
scroll to position [797, 0]
